Goal: Task Accomplishment & Management: Use online tool/utility

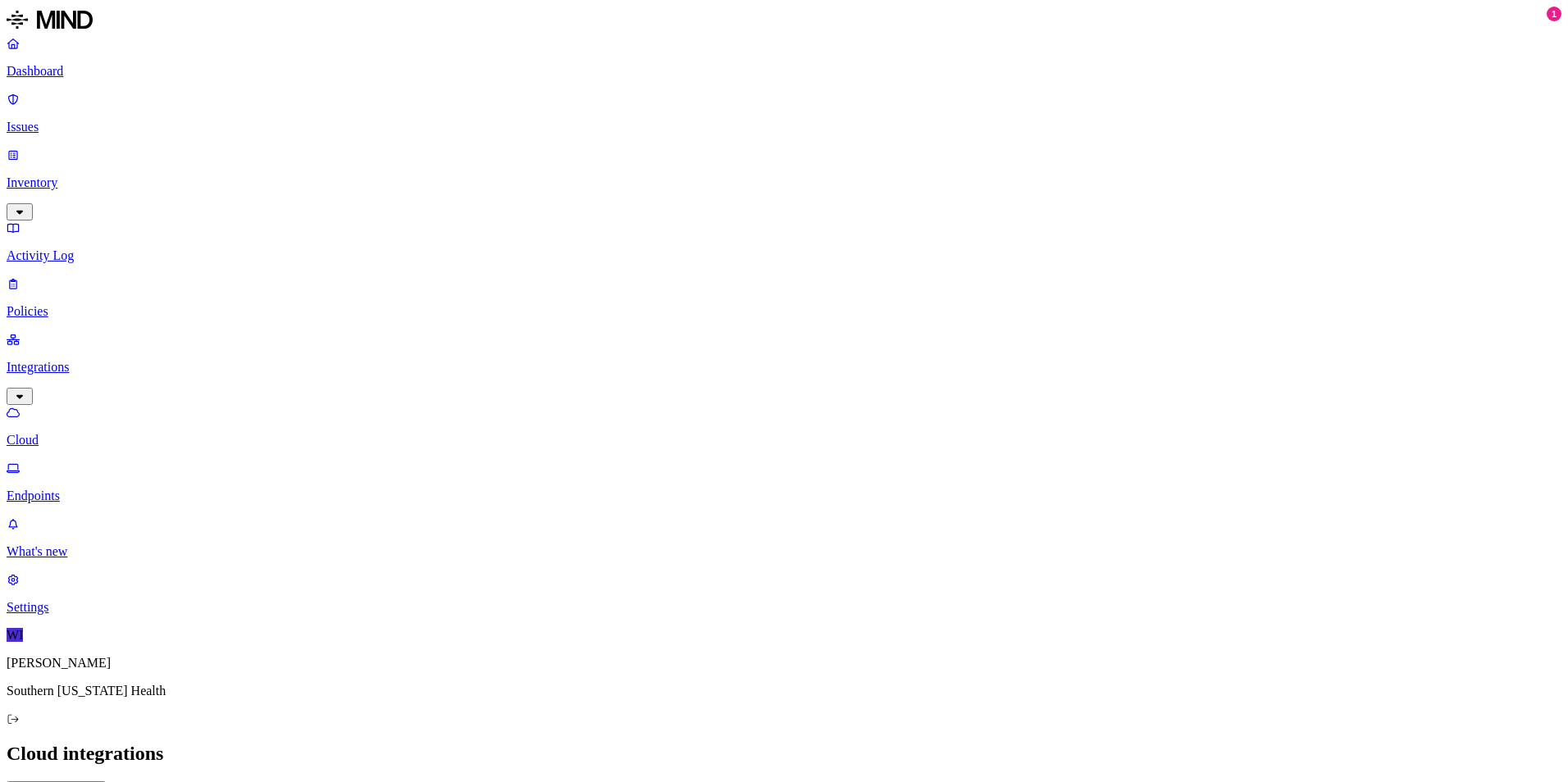
click at [85, 489] on p "Endpoints" at bounding box center [784, 496] width 1555 height 15
click at [72, 433] on p "Cloud" at bounding box center [784, 440] width 1555 height 15
click at [91, 489] on p "On-premise" at bounding box center [784, 496] width 1555 height 15
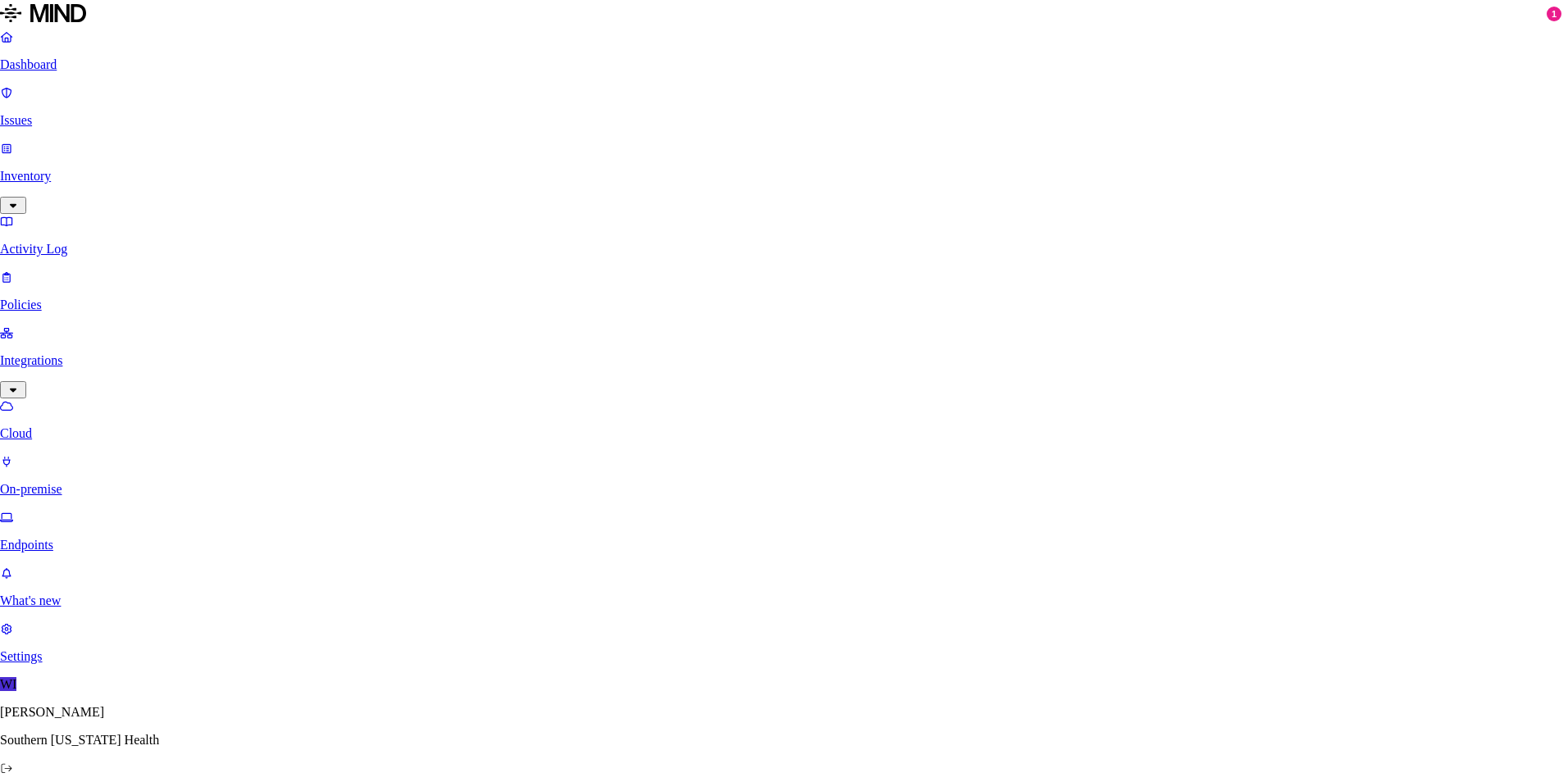
paste input "DC1-MINDP01"
type input "DC1-MINDP01"
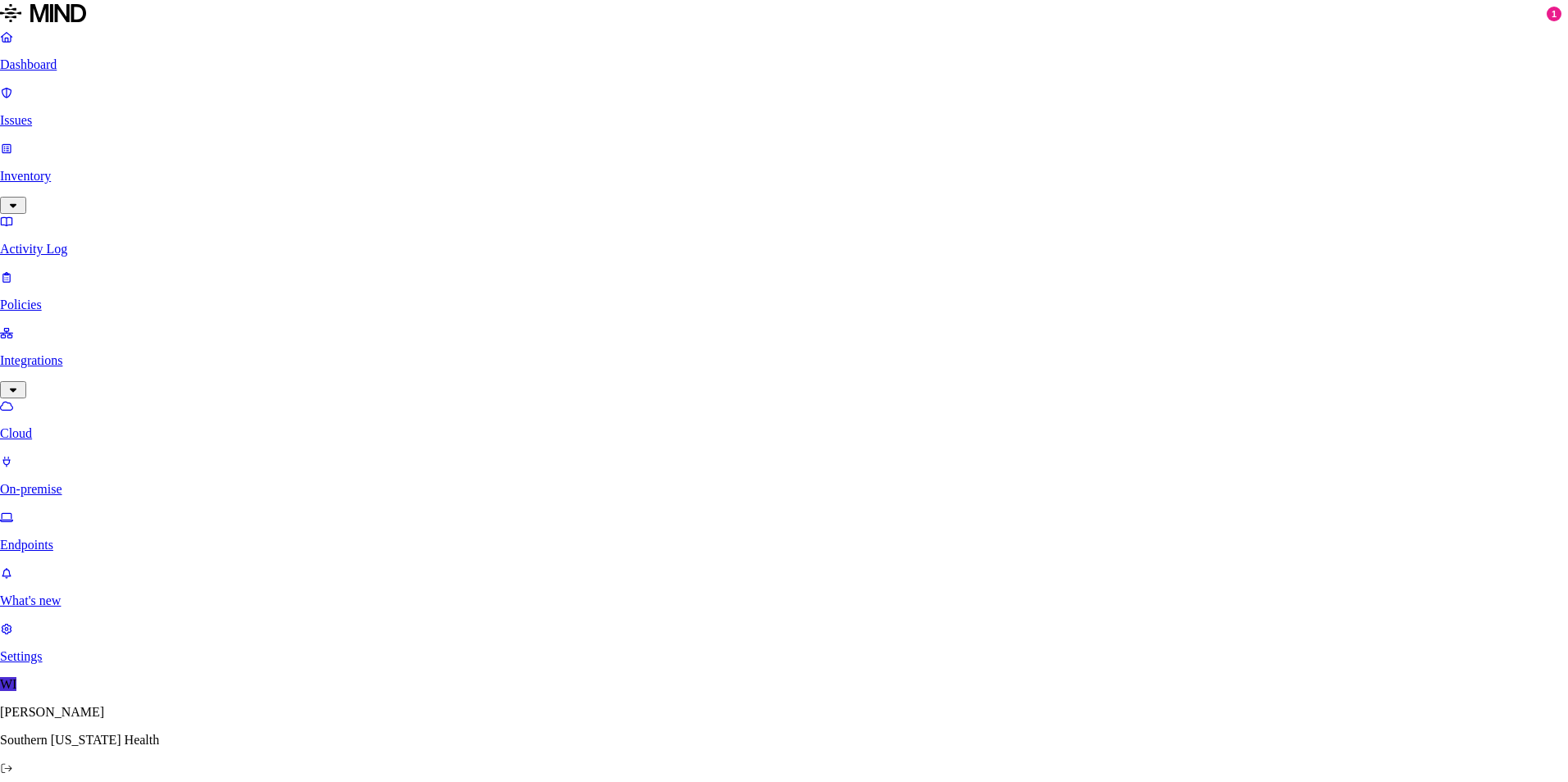
drag, startPoint x: 933, startPoint y: 373, endPoint x: 630, endPoint y: 227, distance: 336.3
drag, startPoint x: 630, startPoint y: 227, endPoint x: 696, endPoint y: 239, distance: 67.1
copy div "curl --proto '=https' --tlsv1.2 -sSfL https://api.mind.io/install | MIND_TOKEN=…"
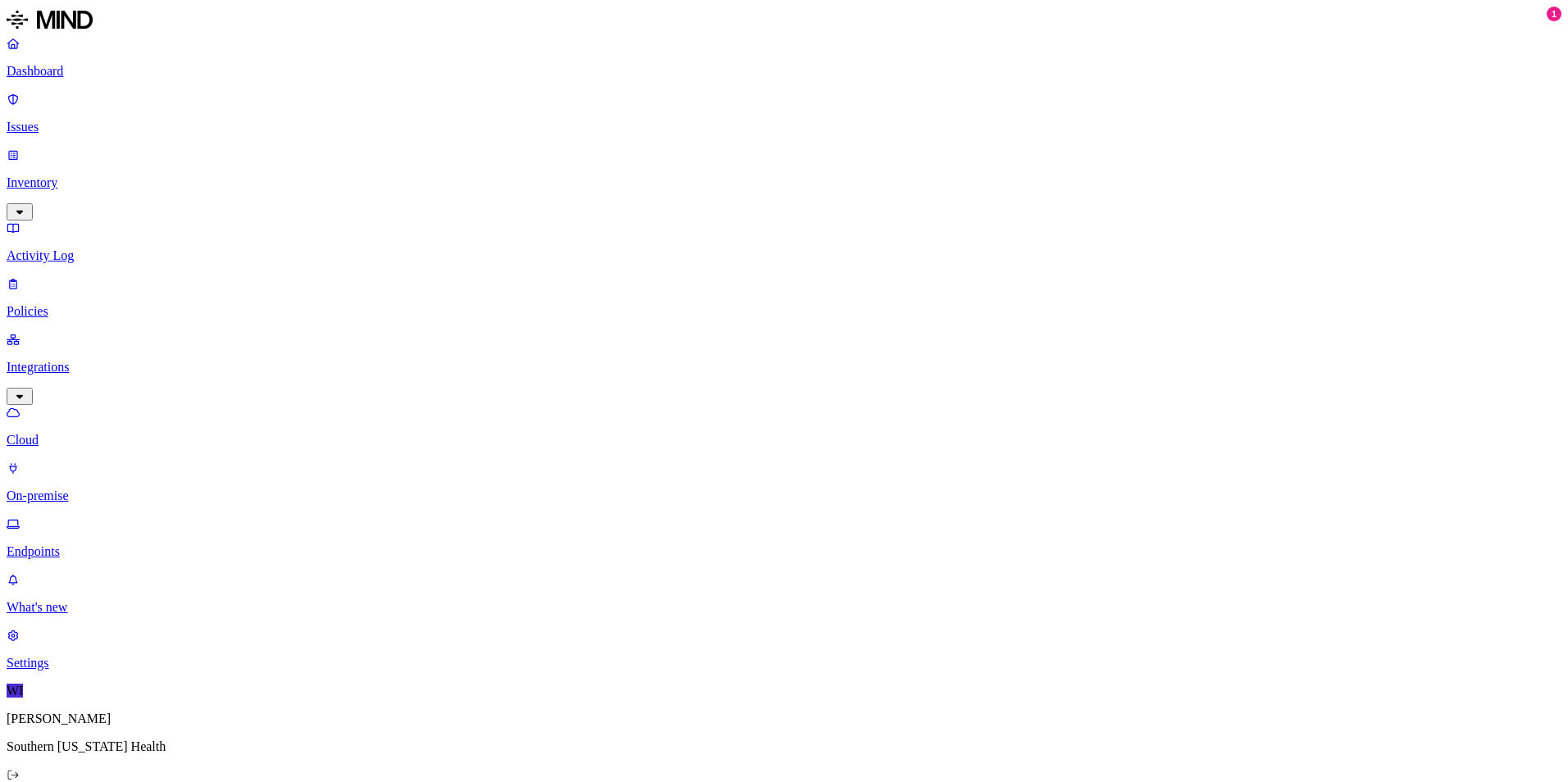
click at [89, 433] on p "Cloud" at bounding box center [784, 440] width 1555 height 15
click at [103, 489] on p "On-premise" at bounding box center [784, 496] width 1555 height 15
drag, startPoint x: 102, startPoint y: 303, endPoint x: 98, endPoint y: 292, distance: 11.7
click at [102, 545] on p "Endpoints" at bounding box center [784, 552] width 1555 height 15
click at [98, 489] on p "On-premise" at bounding box center [784, 496] width 1555 height 15
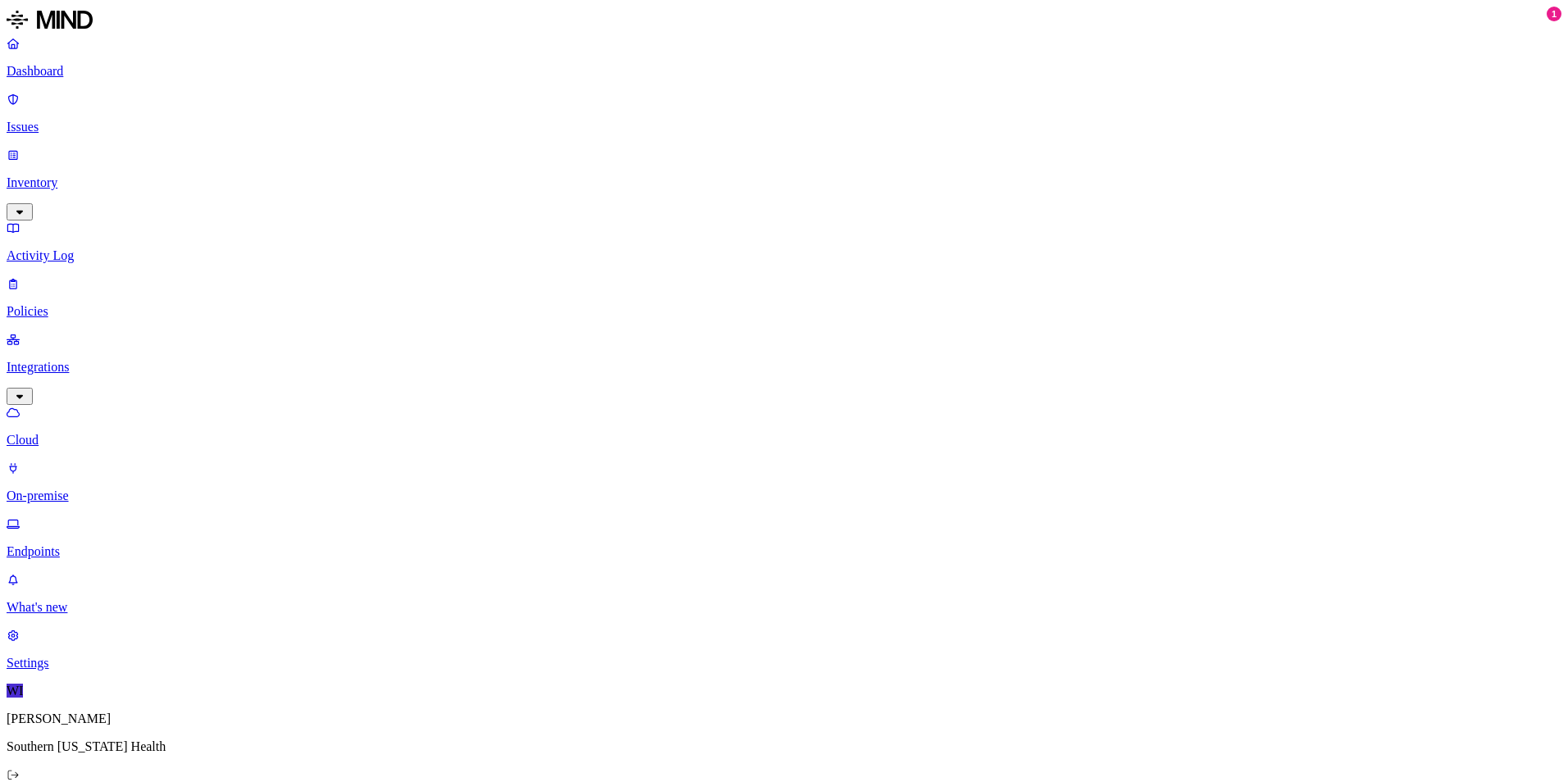
click at [92, 545] on p "Endpoints" at bounding box center [784, 552] width 1555 height 15
